Goal: Task Accomplishment & Management: Manage account settings

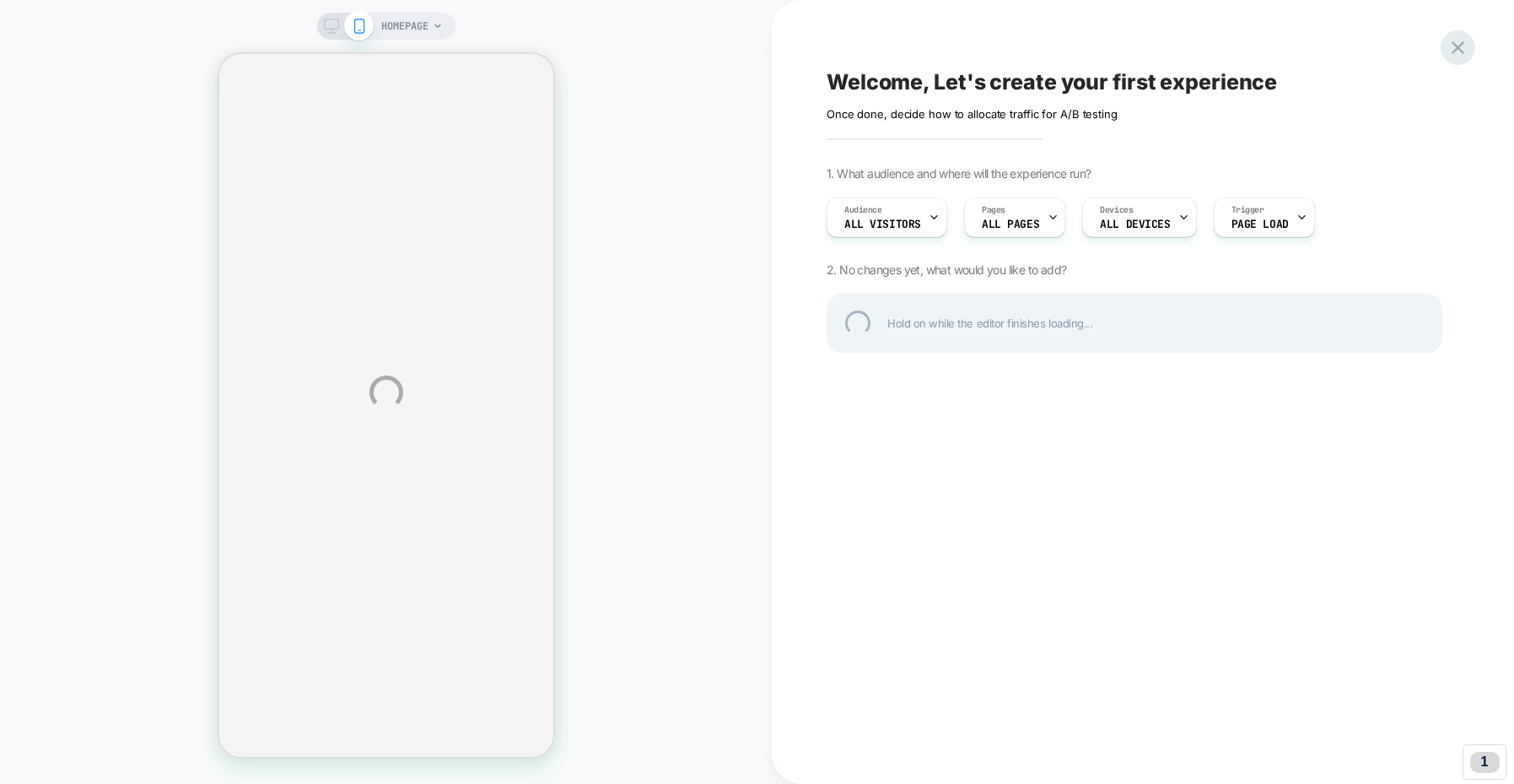
click at [1459, 41] on div at bounding box center [1458, 47] width 34 height 34
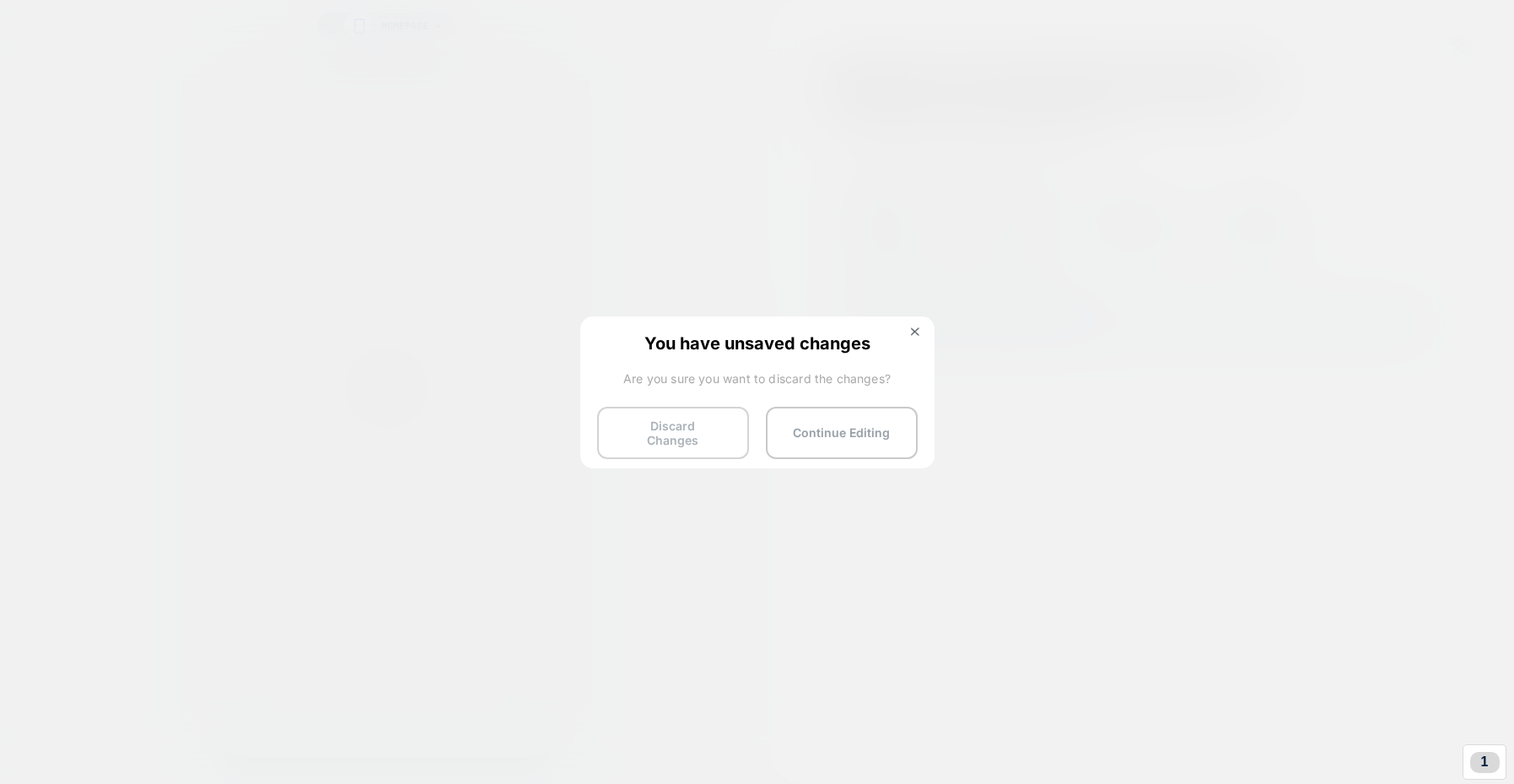
click at [670, 433] on button "Discard Changes" at bounding box center [673, 432] width 152 height 52
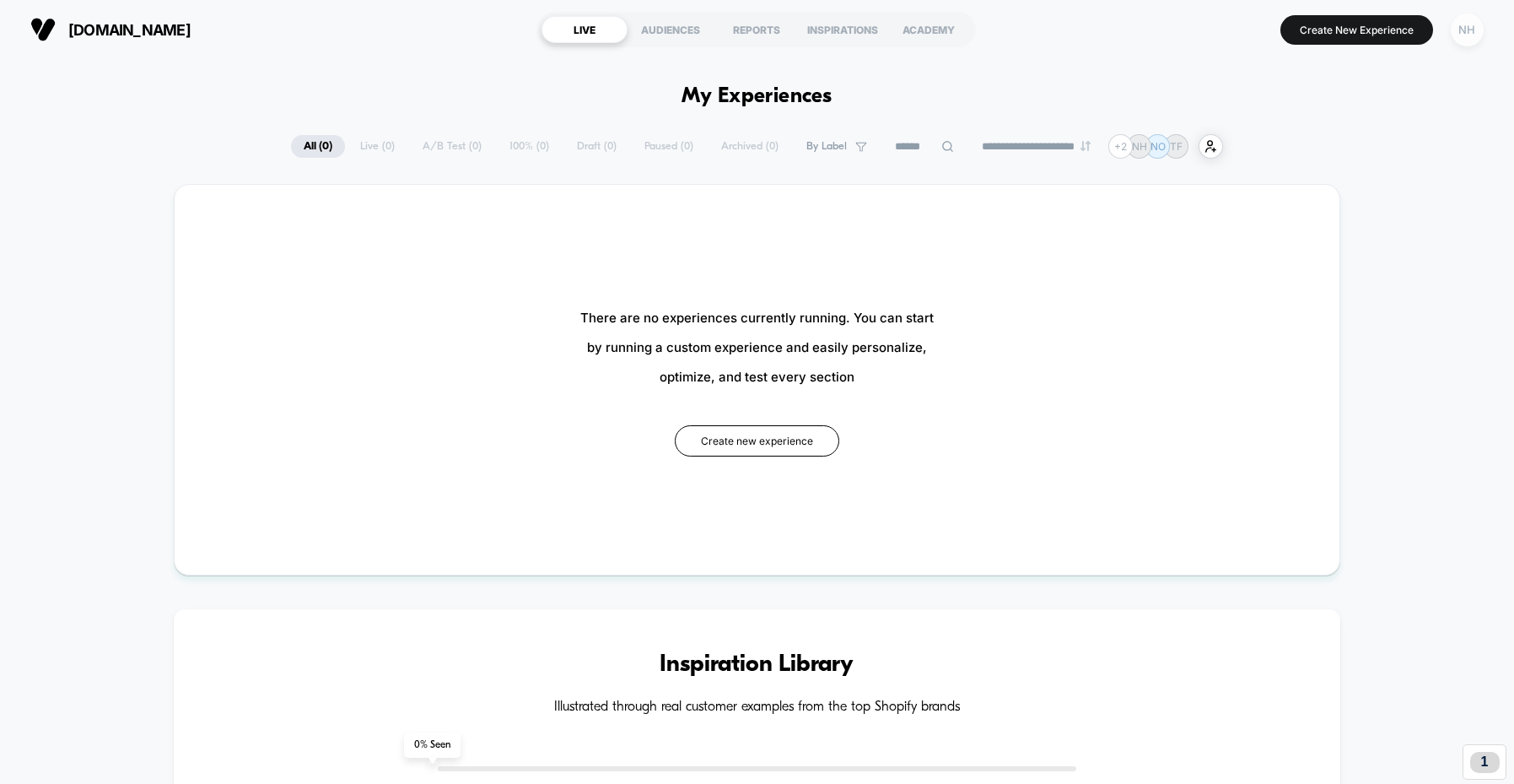
click at [1471, 28] on div "NH" at bounding box center [1467, 30] width 33 height 33
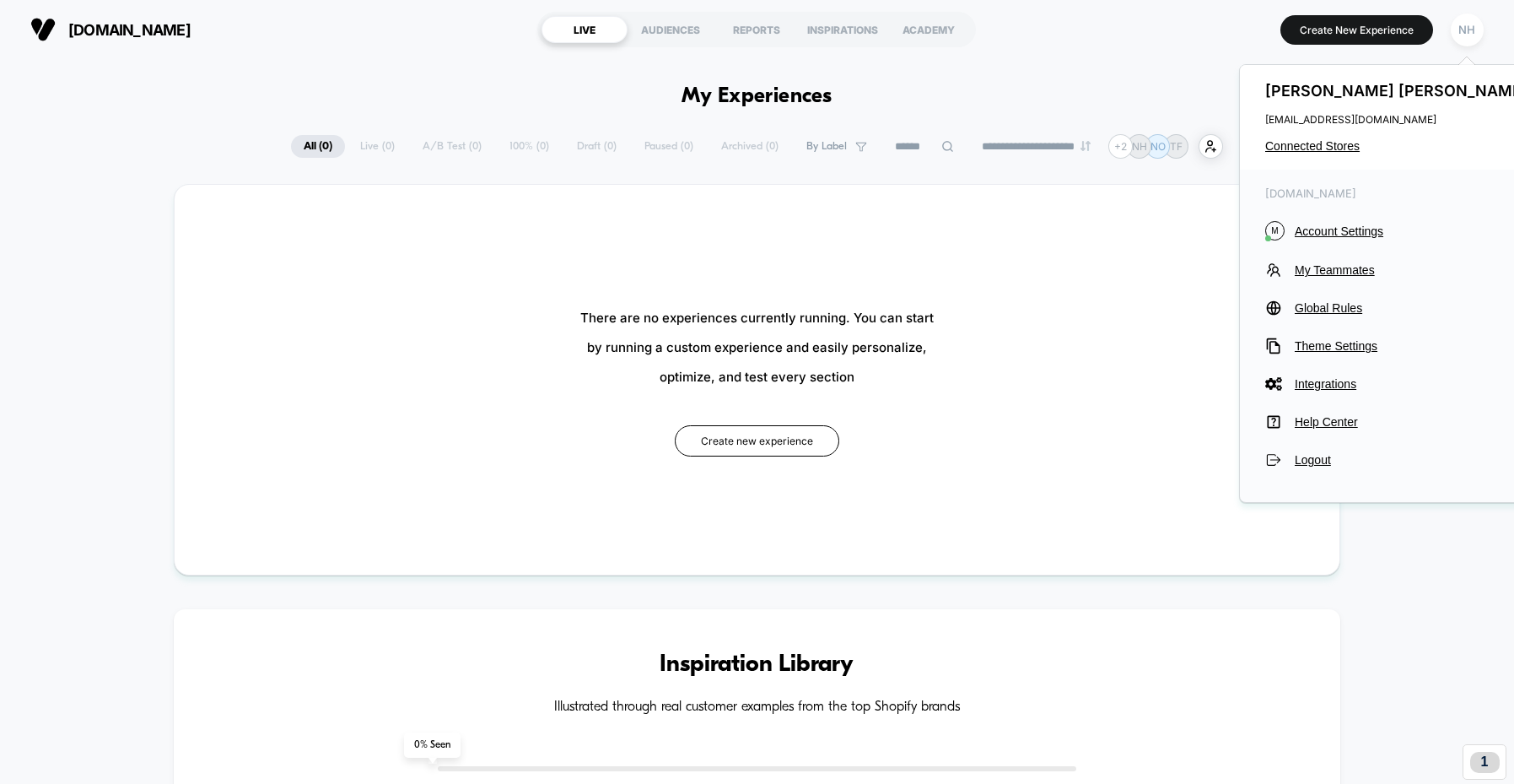
click at [1317, 458] on span "Logout" at bounding box center [1413, 460] width 237 height 14
